Goal: Task Accomplishment & Management: Manage account settings

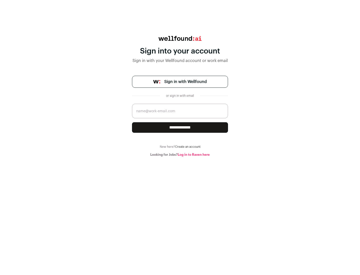
click at [185, 82] on span "Sign in with Wellfound" at bounding box center [185, 82] width 43 height 6
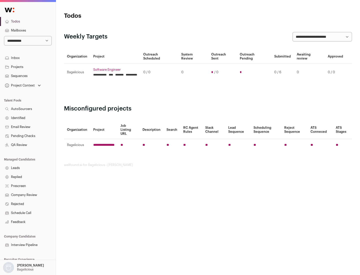
click at [28, 67] on link "Projects" at bounding box center [28, 67] width 56 height 9
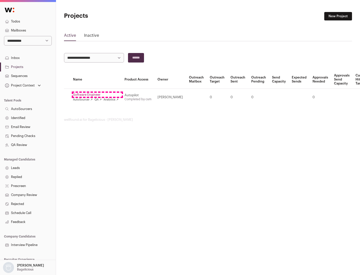
click at [97, 95] on link "Software Engineer" at bounding box center [96, 95] width 46 height 4
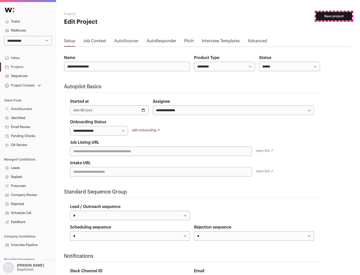
click at [334, 16] on button "Save project" at bounding box center [334, 16] width 36 height 9
